Goal: Task Accomplishment & Management: Manage account settings

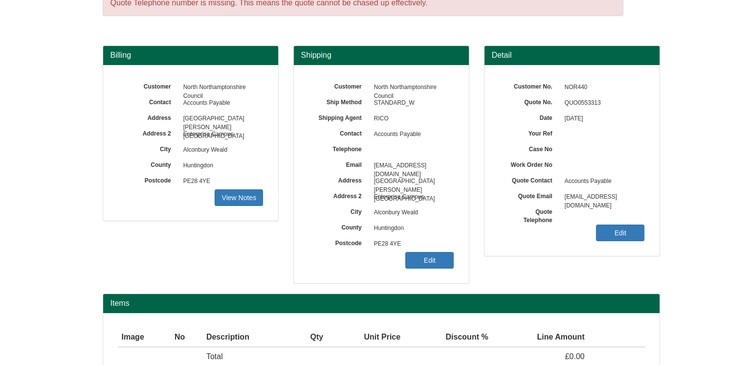
scroll to position [49, 0]
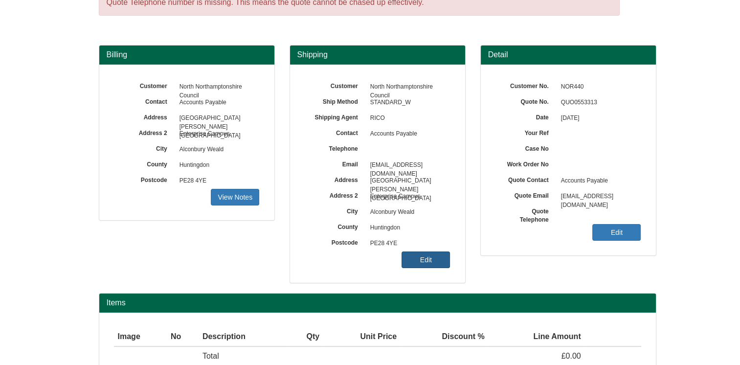
click at [424, 259] on link "Edit" at bounding box center [425, 259] width 48 height 17
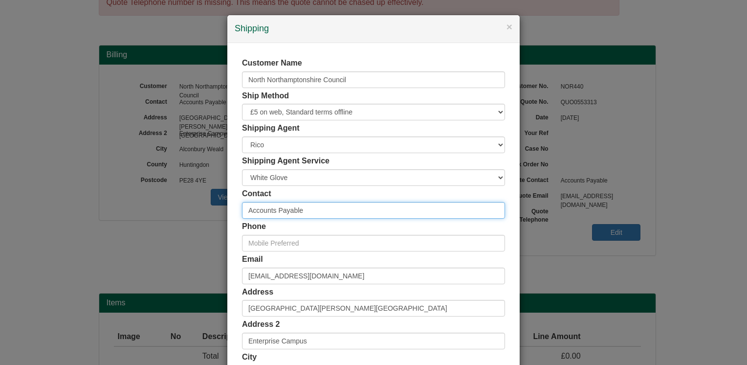
drag, startPoint x: 317, startPoint y: 210, endPoint x: 214, endPoint y: 218, distance: 103.4
click at [215, 218] on div "× Shipping Customer Name North Northamptonshire Council Ship Method Free of Cha…" at bounding box center [373, 182] width 747 height 365
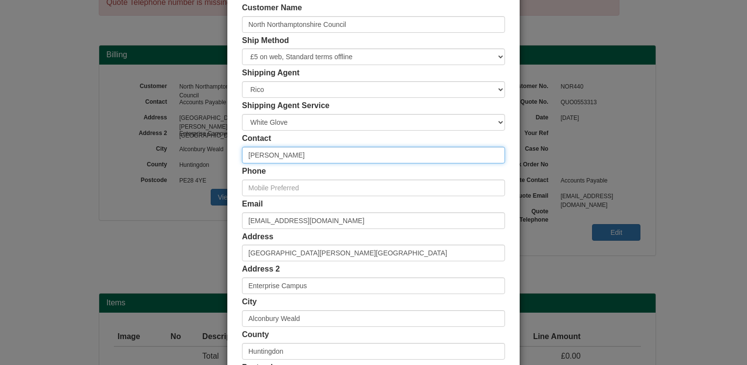
scroll to position [98, 0]
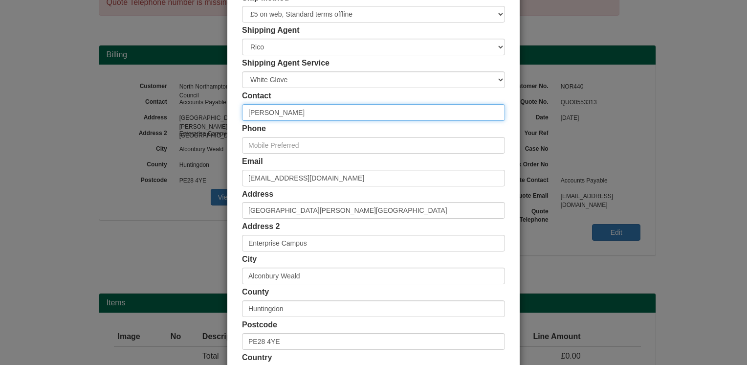
type input "[PERSON_NAME]"
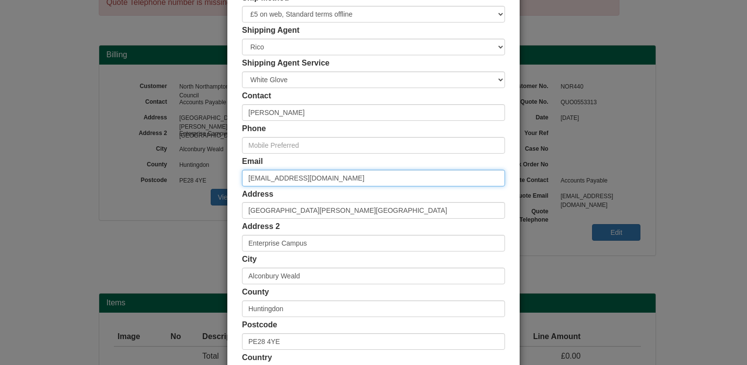
drag, startPoint x: 373, startPoint y: 178, endPoint x: 210, endPoint y: 181, distance: 163.3
click at [210, 181] on div "× Shipping Customer Name North Northamptonshire Council Ship Method Free of Cha…" at bounding box center [373, 182] width 747 height 365
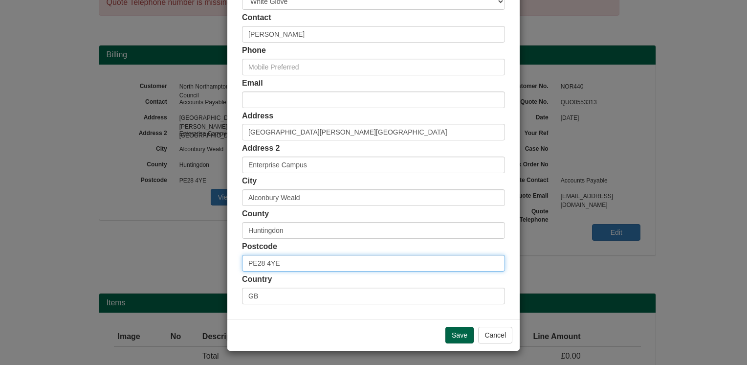
drag, startPoint x: 283, startPoint y: 266, endPoint x: 212, endPoint y: 283, distance: 73.6
click at [212, 283] on div "× Shipping Customer Name North Northamptonshire Council Ship Method Free of Cha…" at bounding box center [373, 182] width 747 height 365
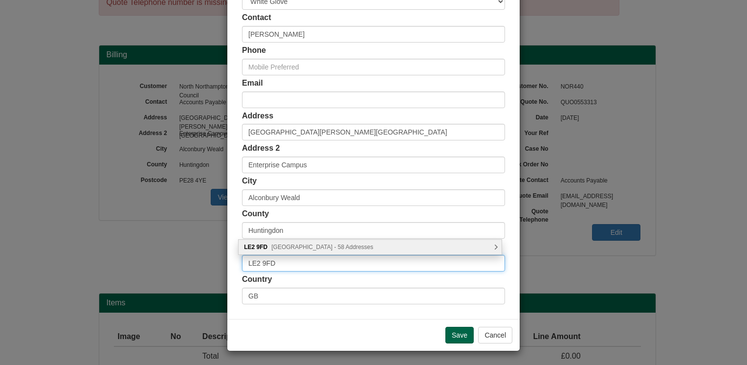
type input "LE2 9FD"
click at [491, 246] on div "LE2 9FD Ambleside Drive, Leicester - 58 Addresses" at bounding box center [370, 247] width 263 height 15
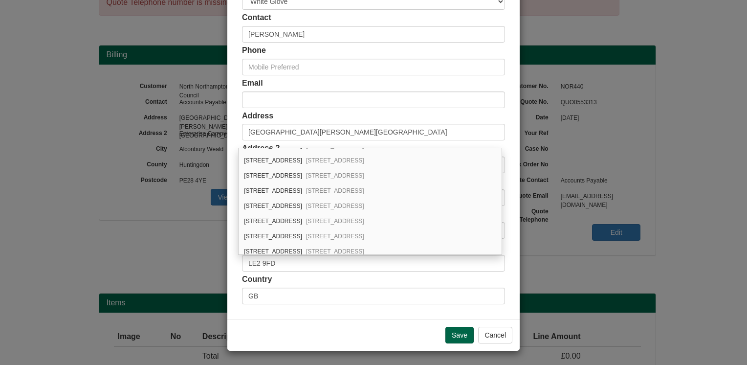
scroll to position [147, 0]
click at [280, 207] on div "97 Ambleside Drive Leicester, LE2 9FD" at bounding box center [370, 205] width 263 height 15
type input "[STREET_ADDRESS]"
type input "[GEOGRAPHIC_DATA]"
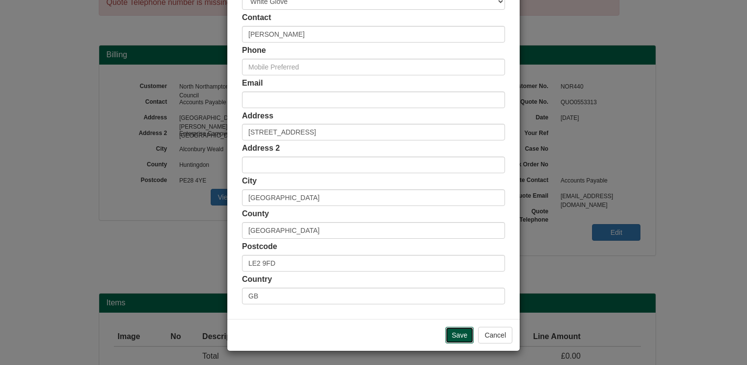
click at [448, 332] on input "Save" at bounding box center [459, 335] width 28 height 17
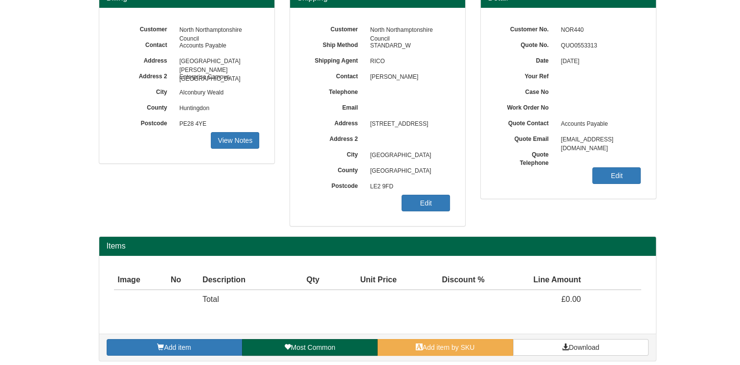
scroll to position [109, 0]
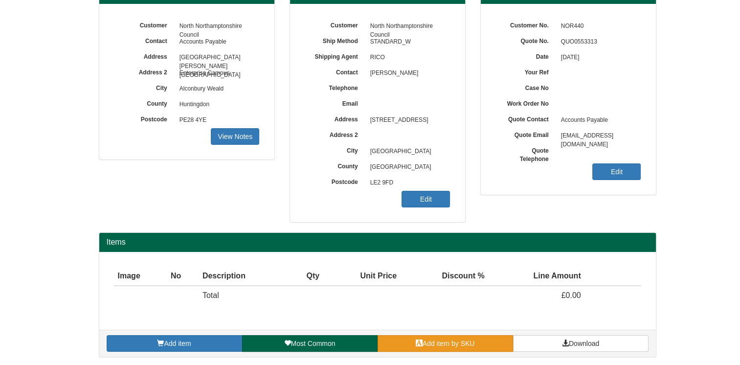
click at [484, 339] on link "Add item by SKU" at bounding box center [444, 343] width 135 height 17
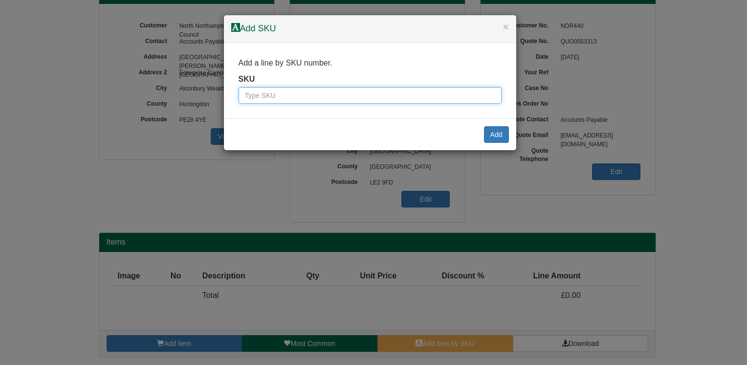
click at [367, 96] on input "text" at bounding box center [370, 95] width 263 height 17
type input "9994779"
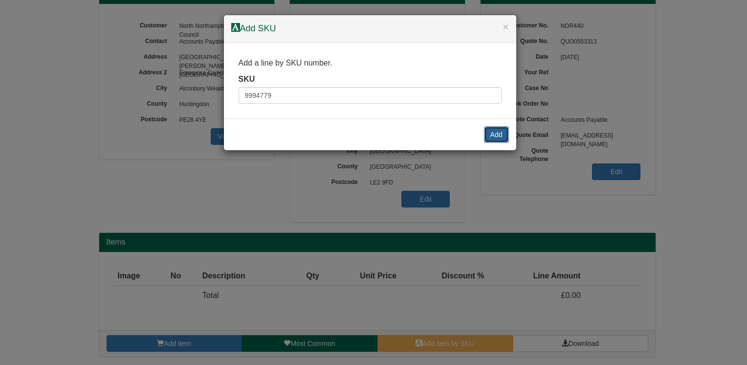
click at [500, 134] on button "Add" at bounding box center [496, 134] width 25 height 17
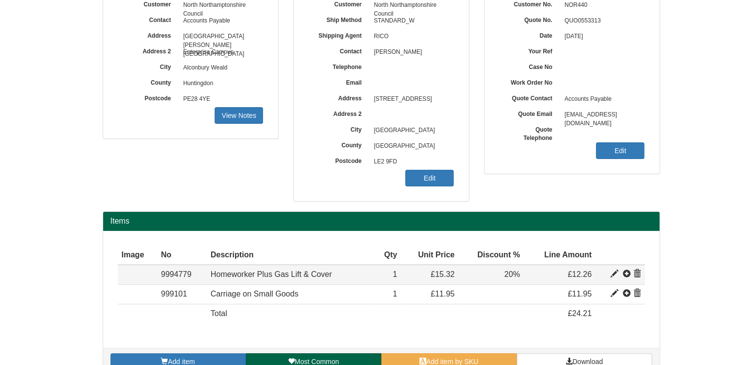
scroll to position [149, 0]
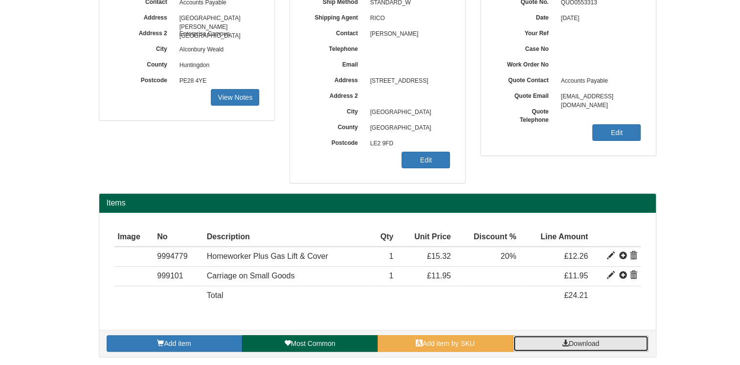
click at [586, 346] on link "Download" at bounding box center [580, 343] width 135 height 17
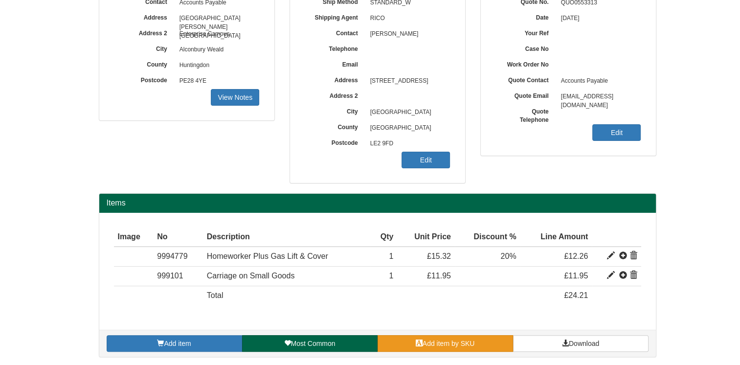
click at [451, 343] on span "Add item by SKU" at bounding box center [448, 343] width 52 height 8
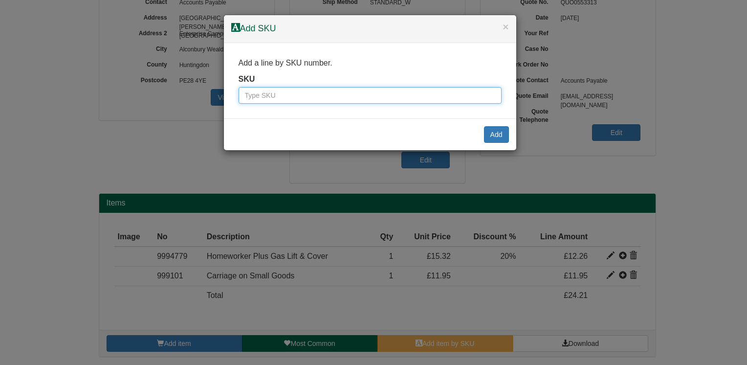
click at [356, 97] on input "text" at bounding box center [370, 95] width 263 height 17
type input "999175"
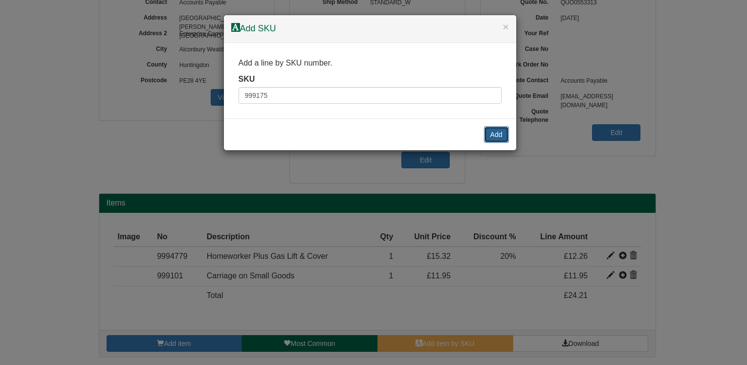
click at [500, 131] on button "Add" at bounding box center [496, 134] width 25 height 17
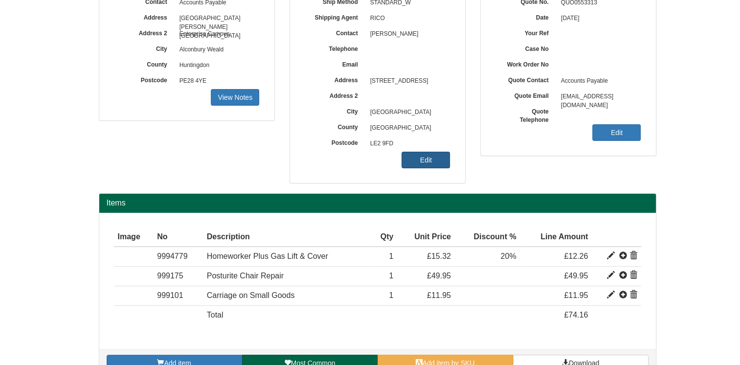
click at [436, 158] on link "Edit" at bounding box center [425, 160] width 48 height 17
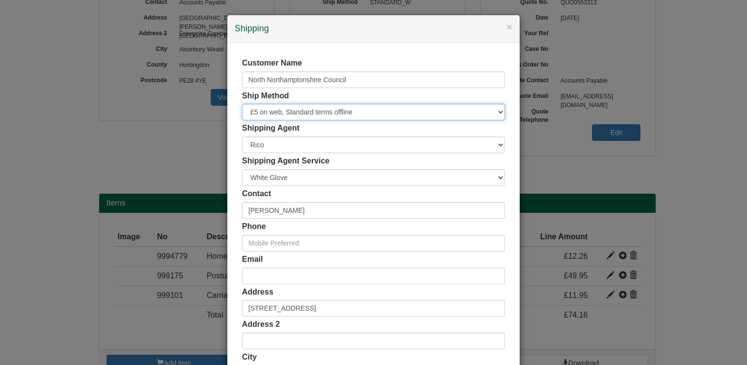
click at [492, 109] on select "Free of Charge £5 Flat Rate £7.50 Flat Rate £10 Flat Rate BESPOKE2 BESPOKE3 BES…" at bounding box center [373, 112] width 263 height 17
select select "FLAT500"
click at [242, 104] on select "Free of Charge £5 Flat Rate £7.50 Flat Rate £10 Flat Rate BESPOKE2 BESPOKE3 BES…" at bounding box center [373, 112] width 263 height 17
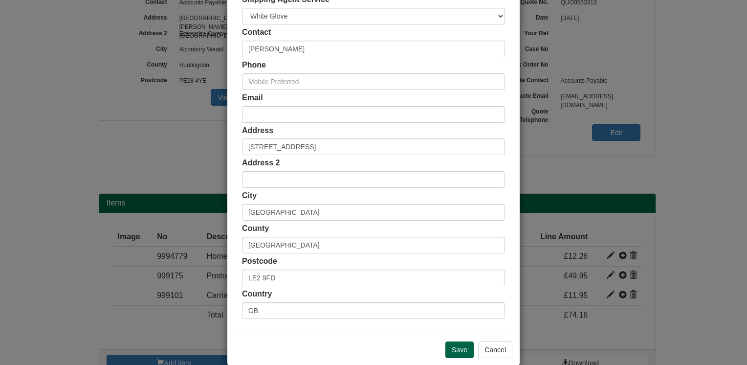
scroll to position [176, 0]
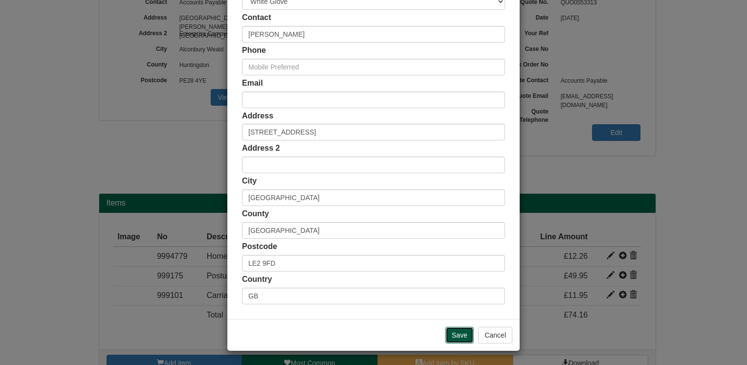
click at [450, 328] on input "Save" at bounding box center [459, 335] width 28 height 17
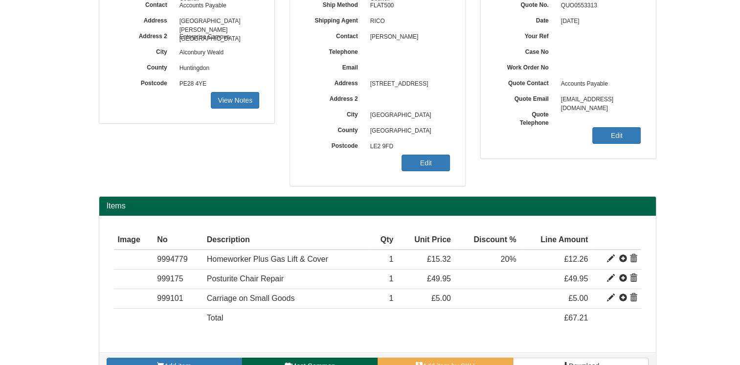
scroll to position [168, 0]
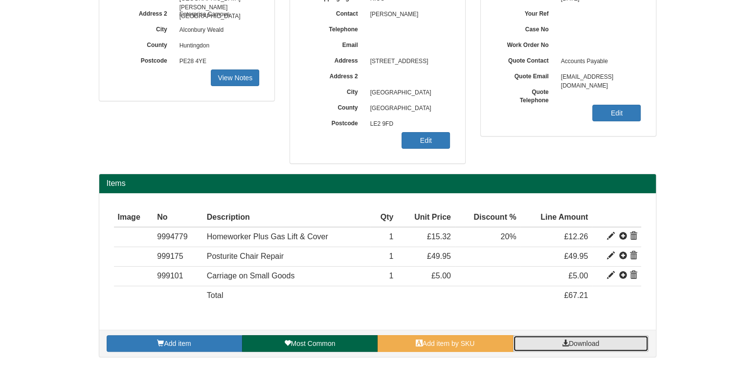
click at [600, 342] on link "Download" at bounding box center [580, 343] width 135 height 17
